Goal: Task Accomplishment & Management: Manage account settings

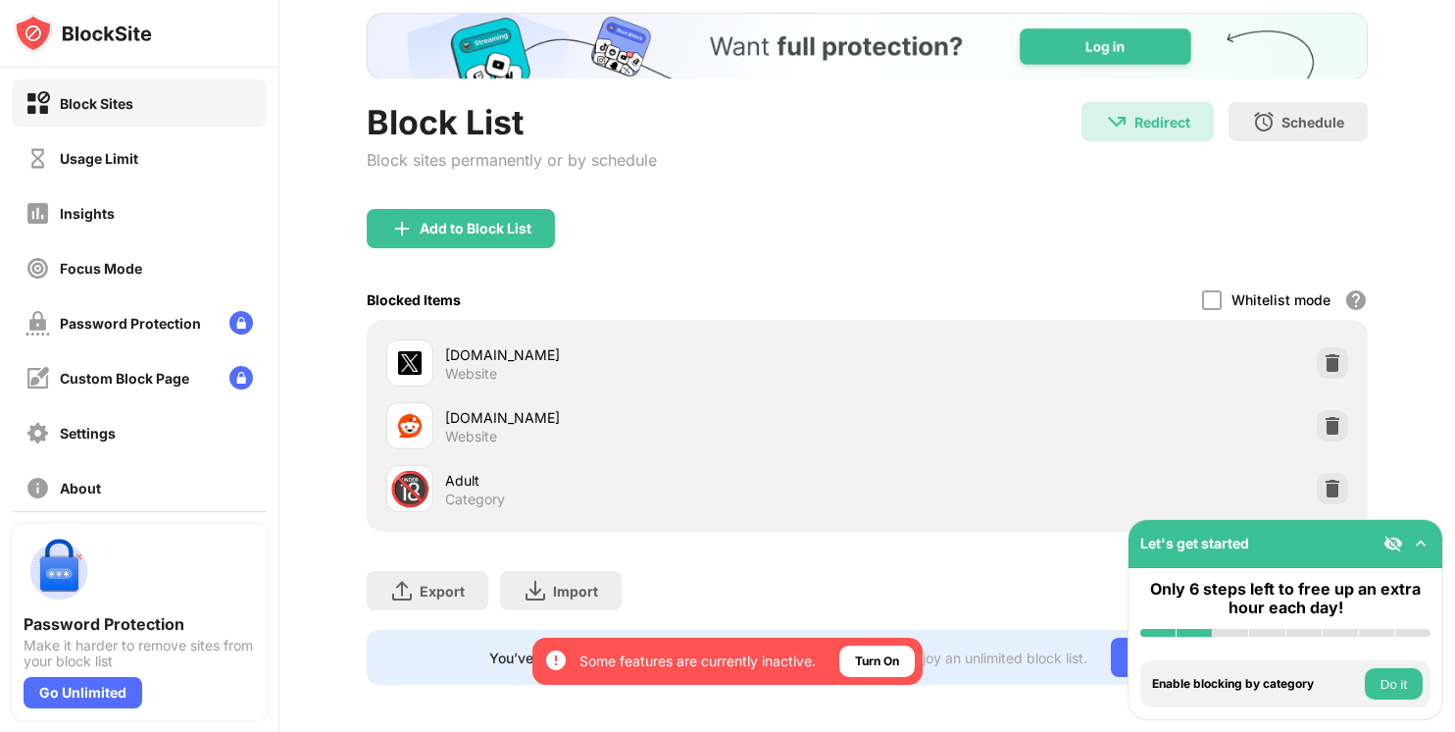
scroll to position [131, 0]
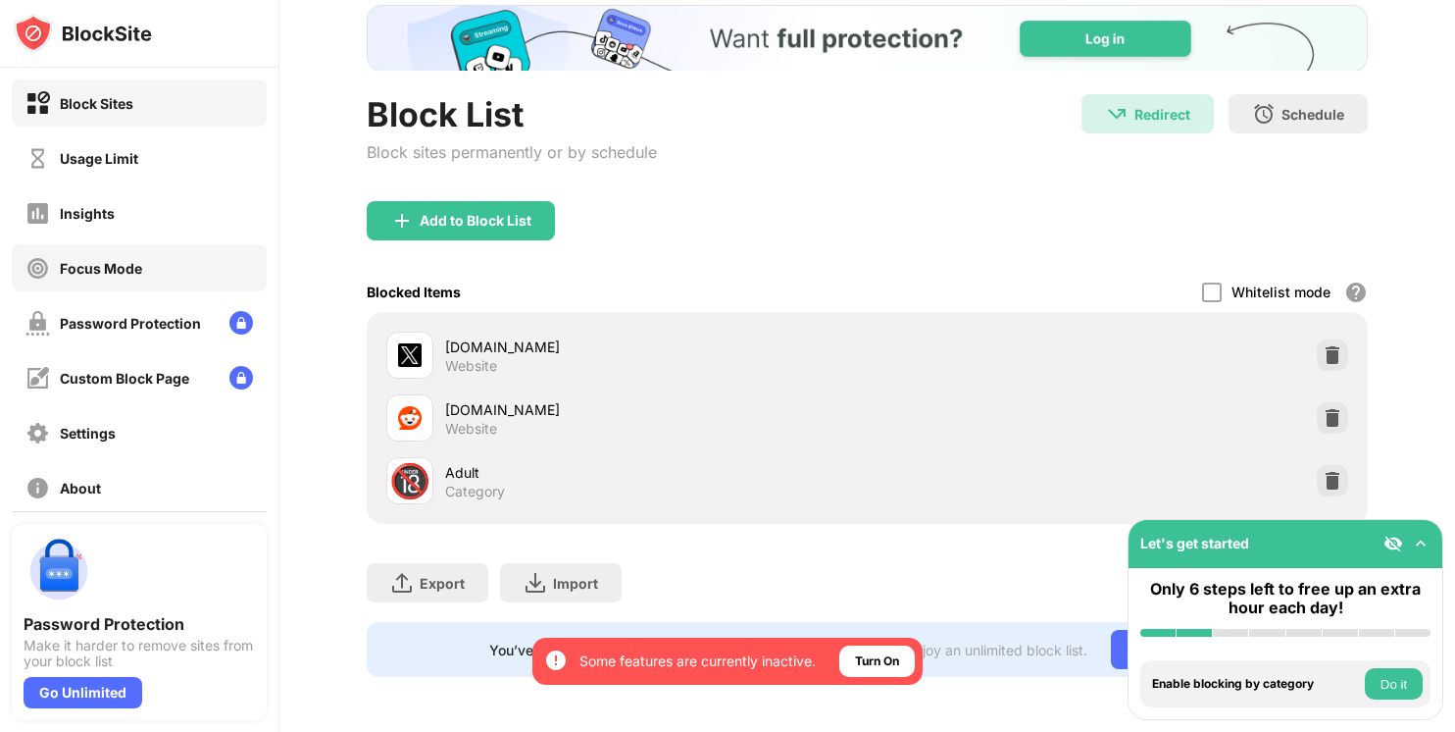
click at [132, 264] on div "Focus Mode" at bounding box center [101, 268] width 82 height 17
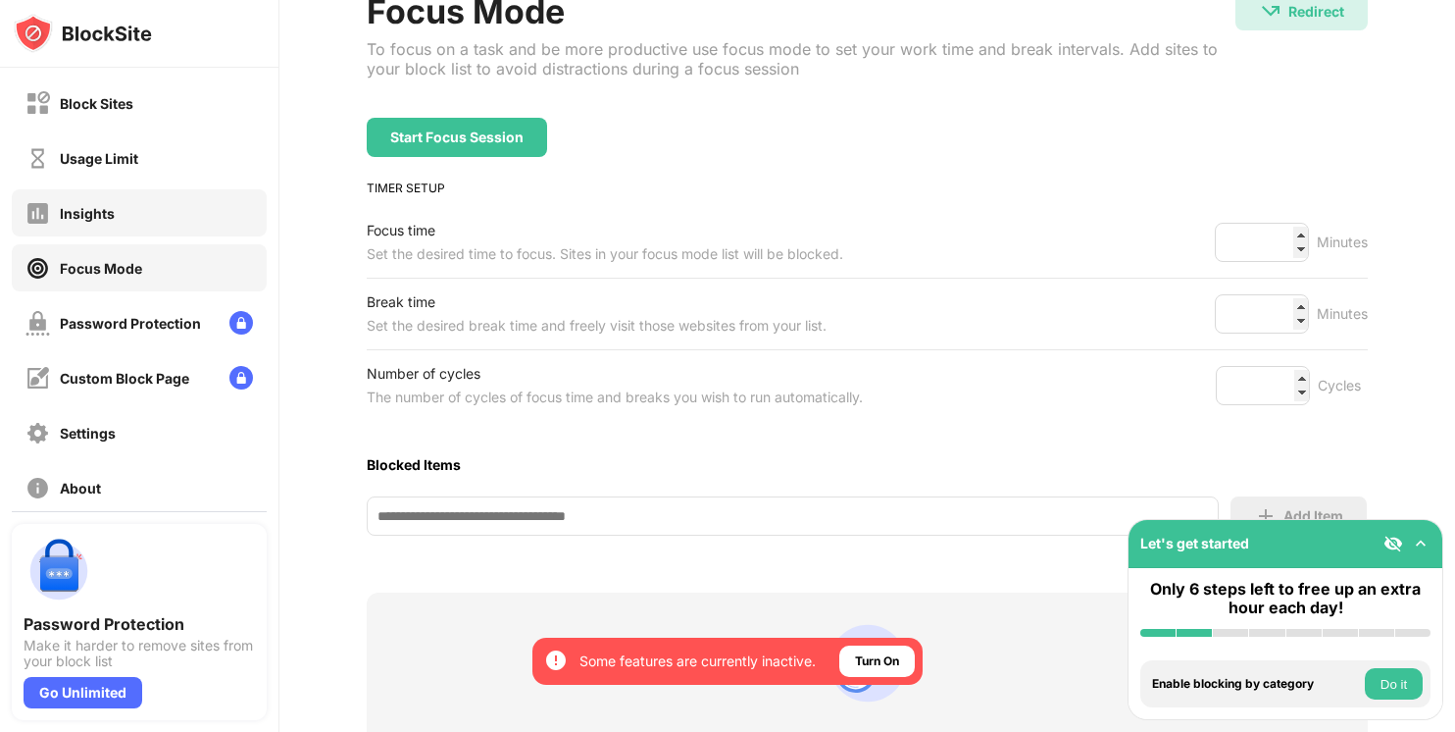
click at [121, 210] on div "Insights" at bounding box center [139, 212] width 255 height 47
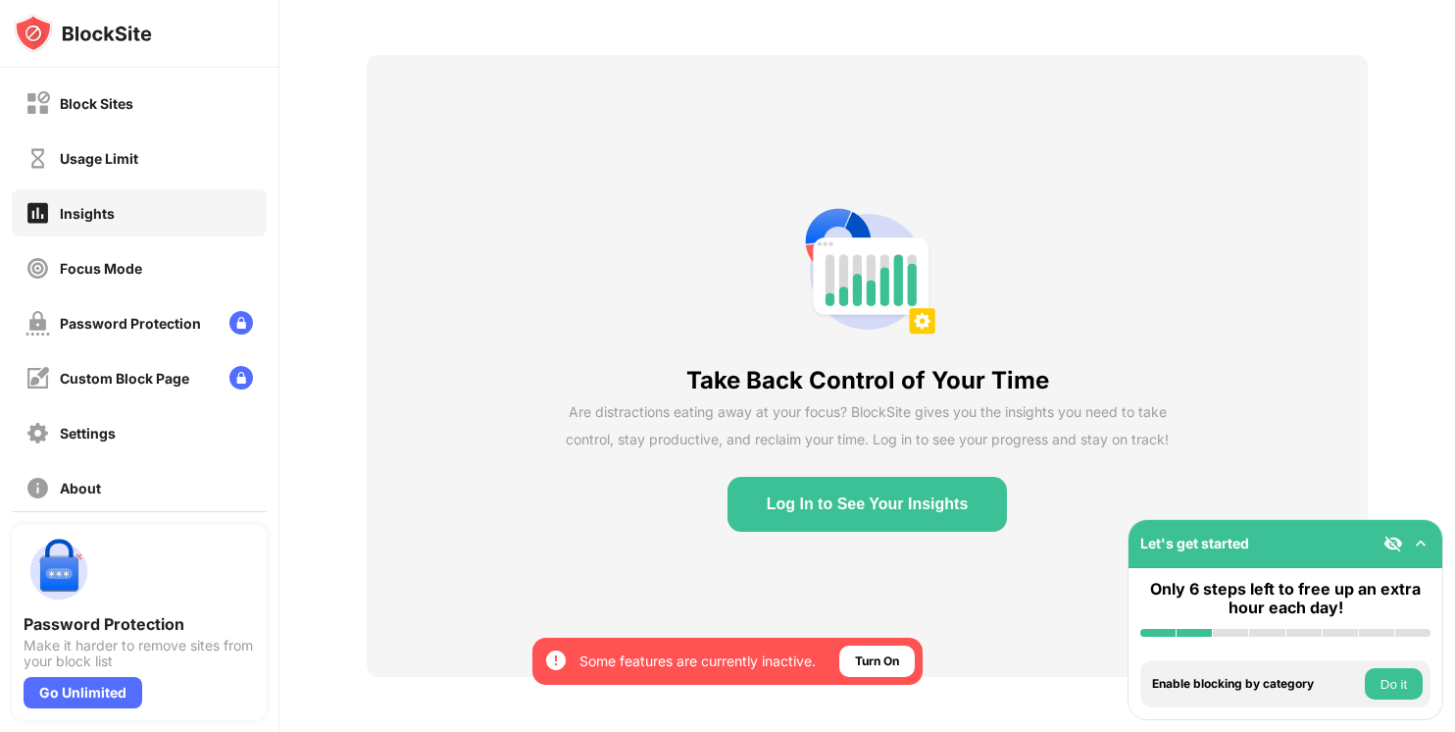
scroll to position [82, 0]
click at [110, 168] on div "Usage Limit" at bounding box center [81, 158] width 113 height 25
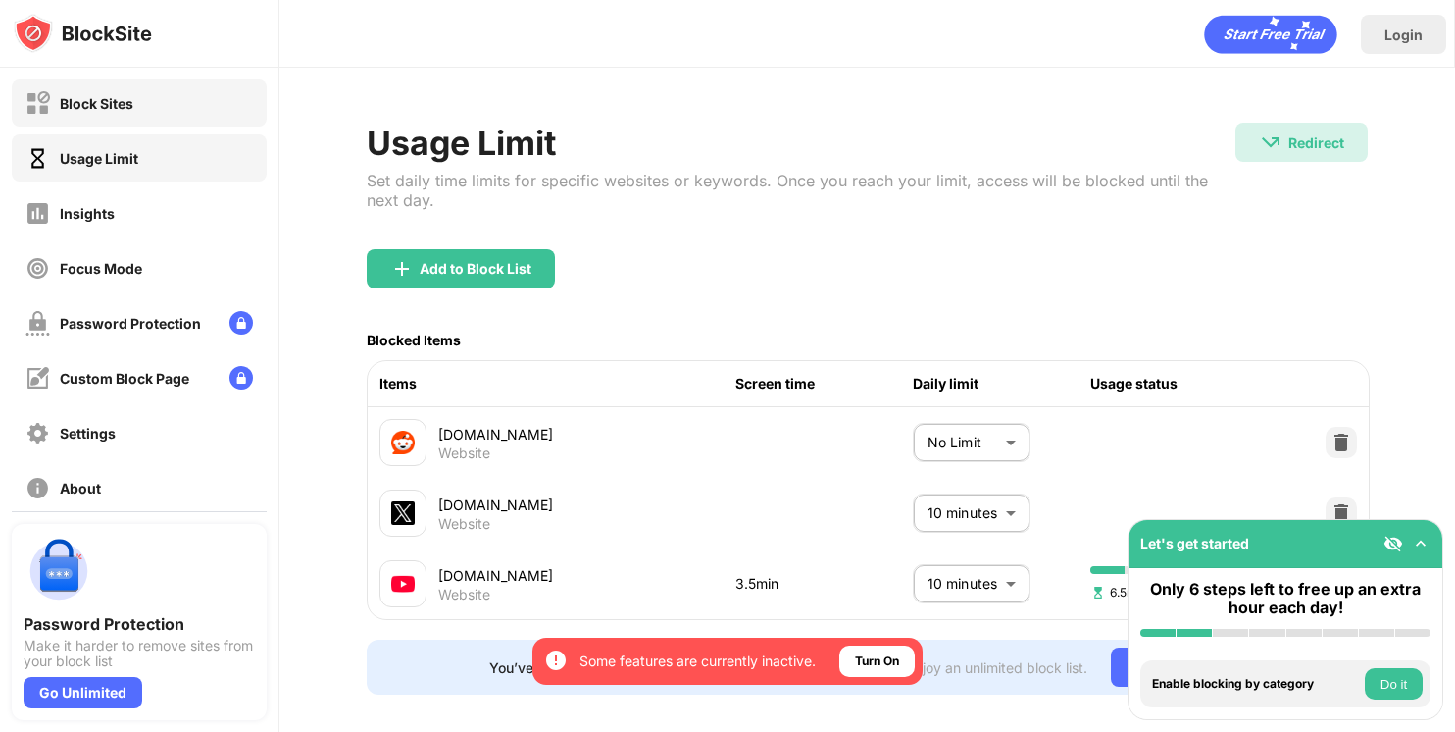
click at [110, 108] on div "Block Sites" at bounding box center [97, 103] width 74 height 17
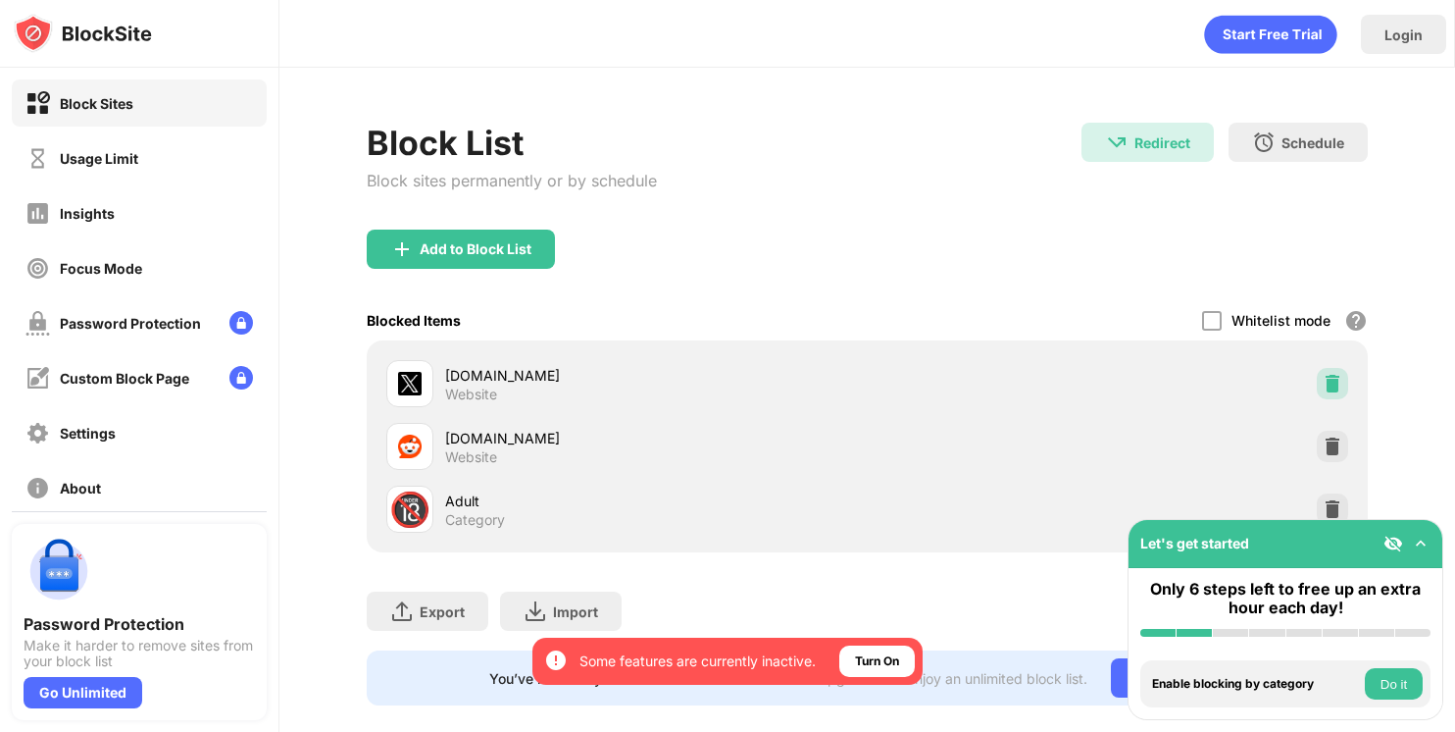
click at [1323, 380] on img at bounding box center [1333, 384] width 20 height 20
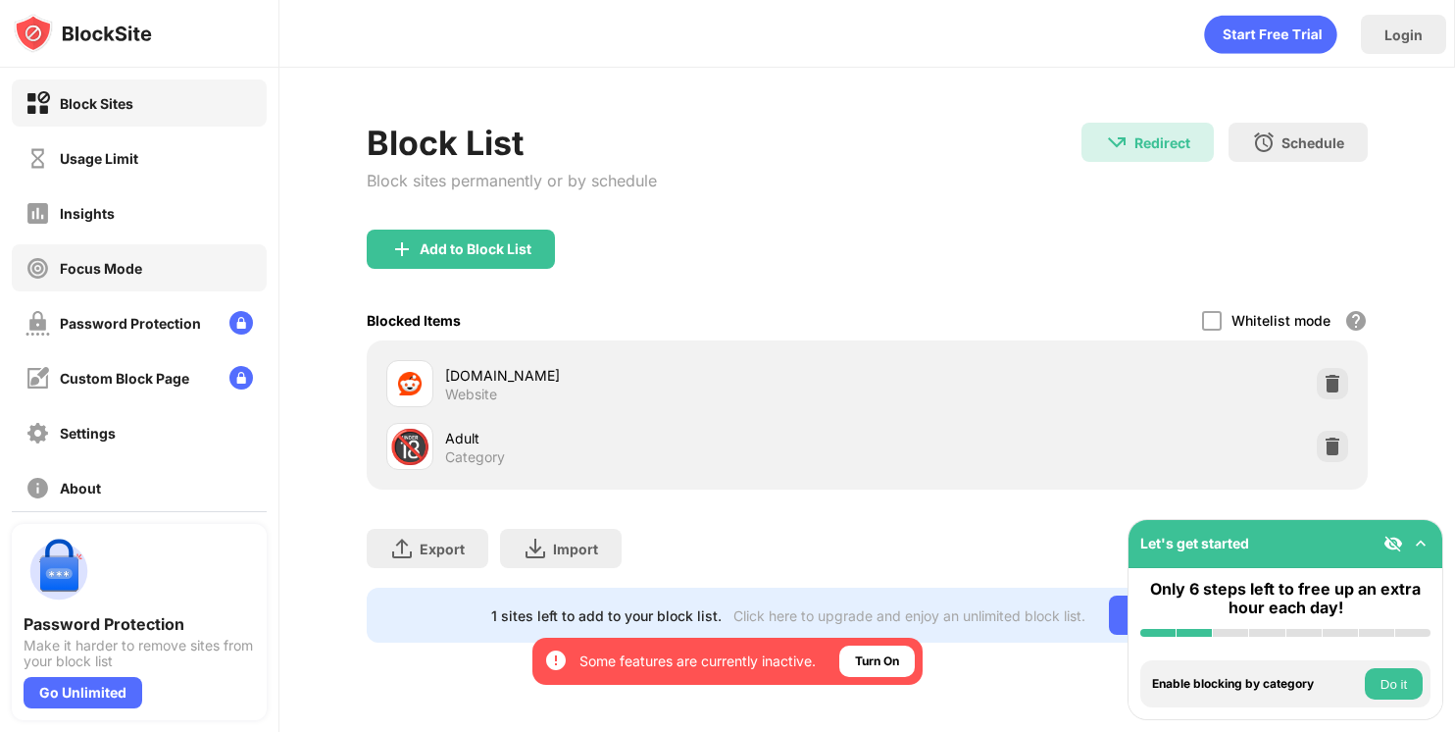
click at [140, 264] on div "Focus Mode" at bounding box center [101, 268] width 82 height 17
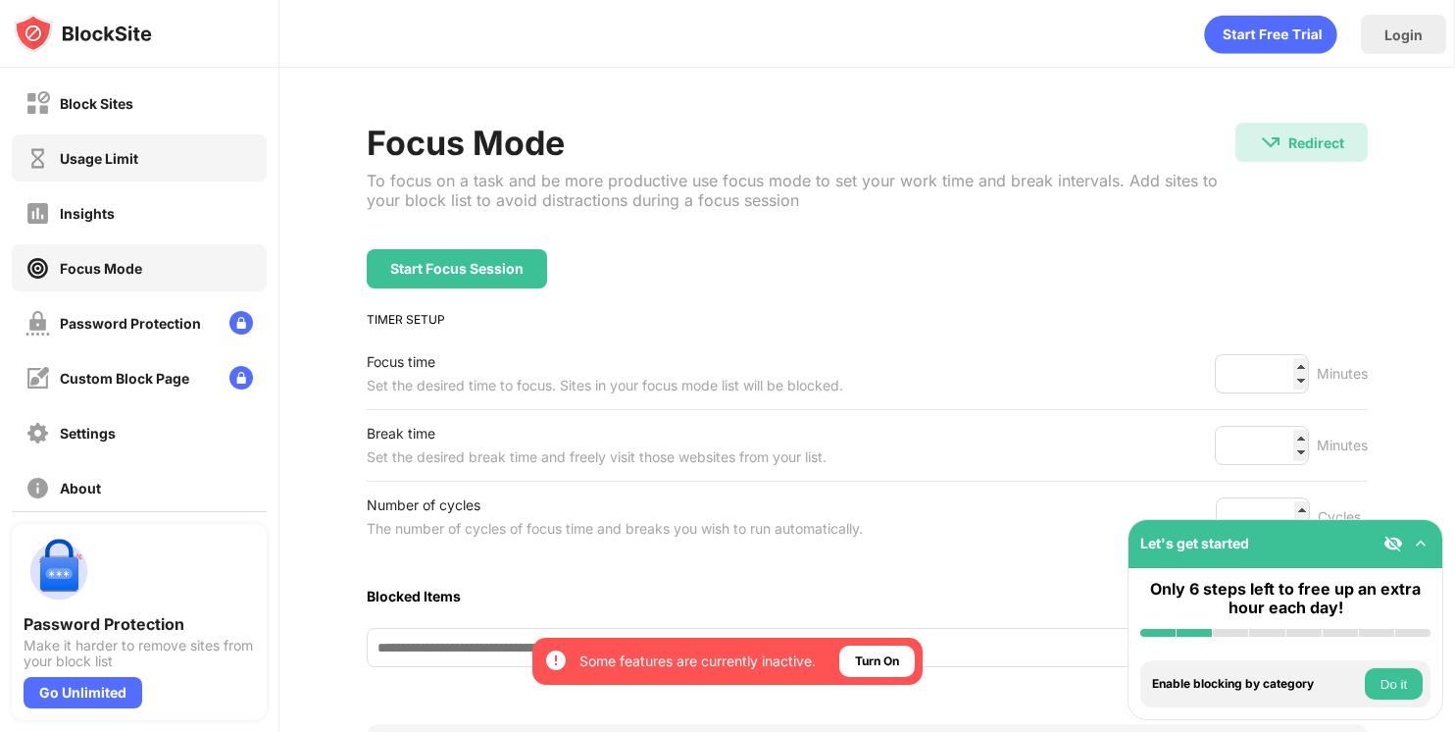
click at [190, 167] on div "Usage Limit" at bounding box center [139, 157] width 255 height 47
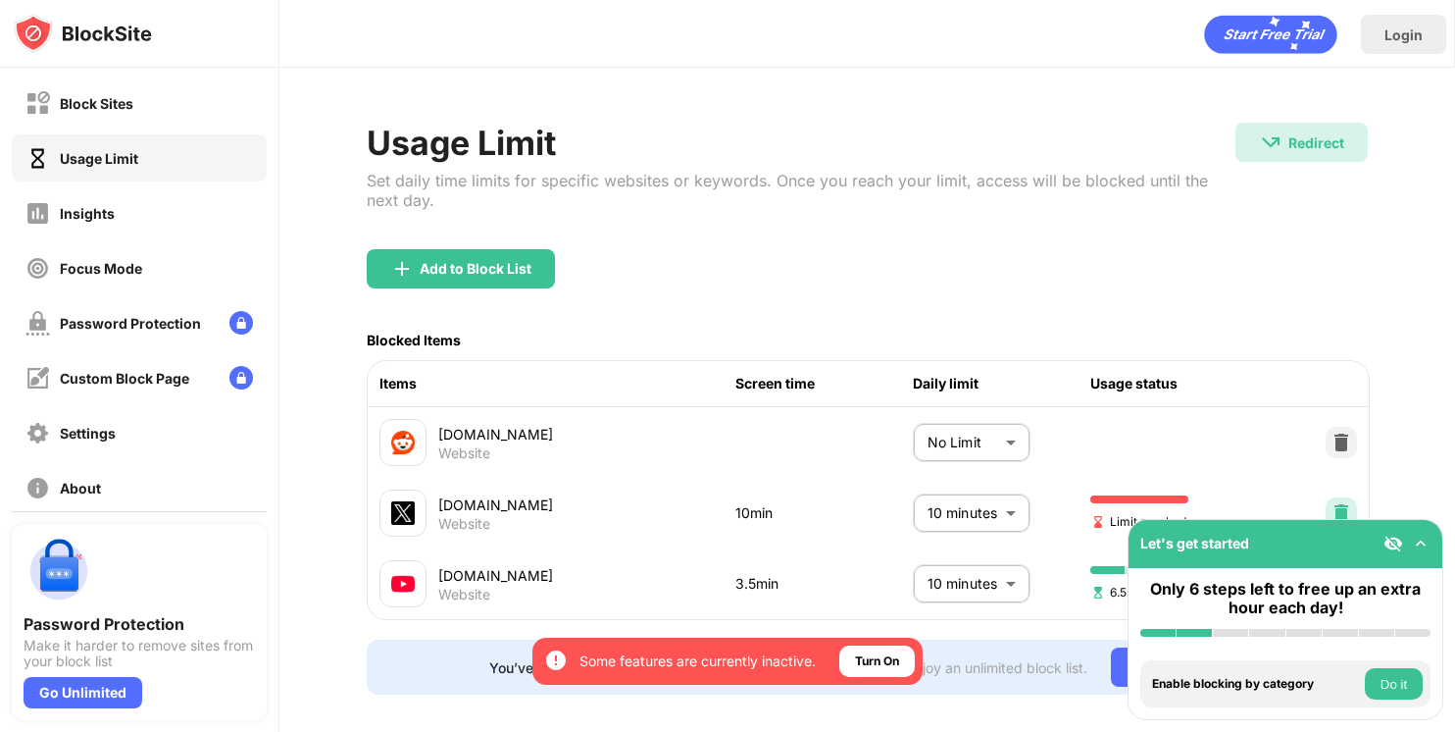
click at [1332, 505] on img at bounding box center [1342, 513] width 20 height 20
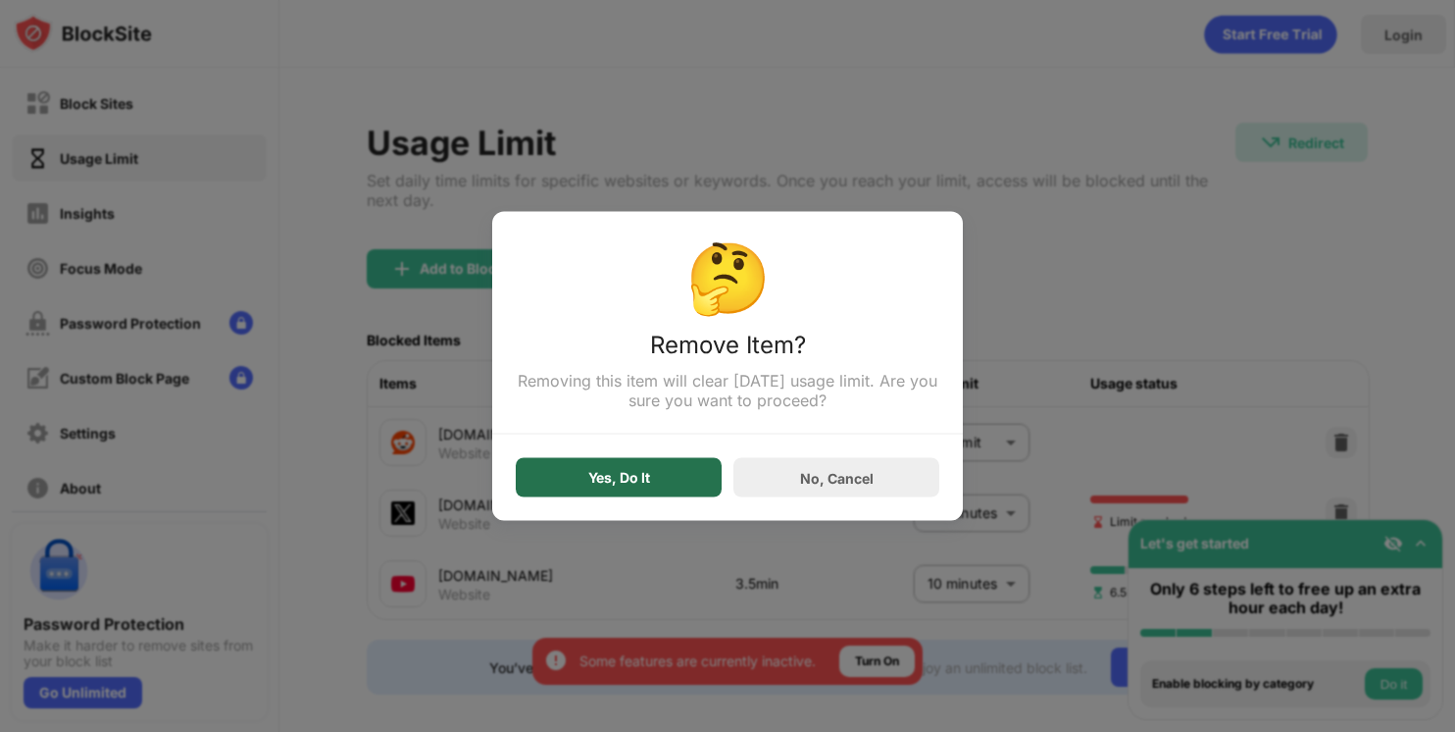
click at [681, 479] on div "Yes, Do It" at bounding box center [619, 477] width 206 height 39
